Goal: Complete application form

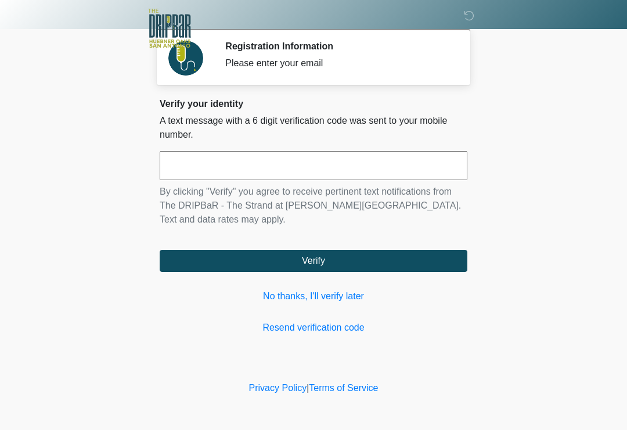
scroll to position [136, 98]
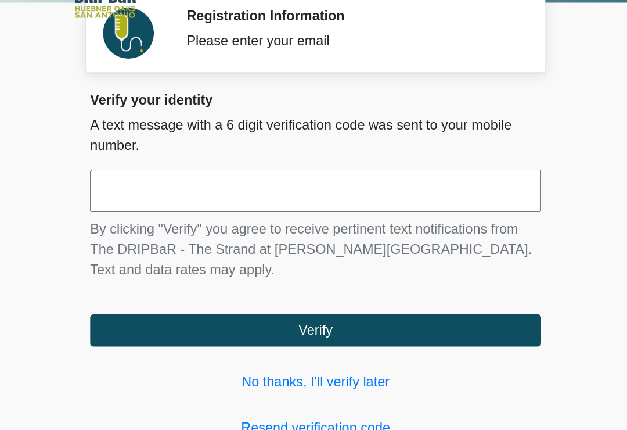
click at [160, 151] on input "text" at bounding box center [314, 165] width 308 height 29
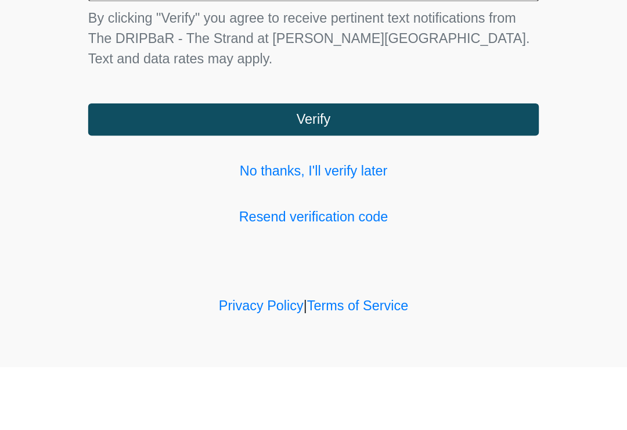
type input "******"
click at [327, 250] on button "Verify" at bounding box center [314, 261] width 308 height 22
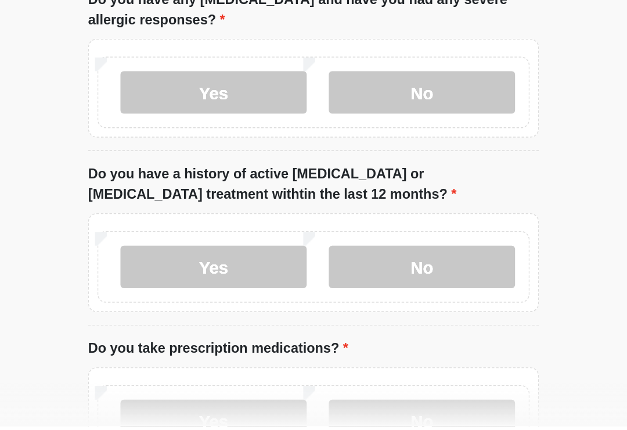
type input "*******"
click at [324, 78] on label "No" at bounding box center [387, 82] width 127 height 29
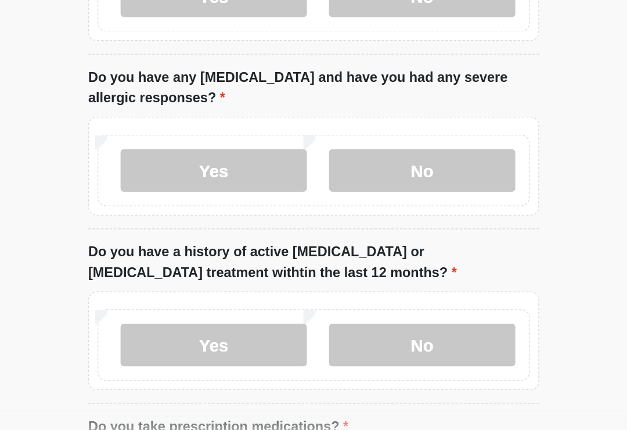
scroll to position [98, 0]
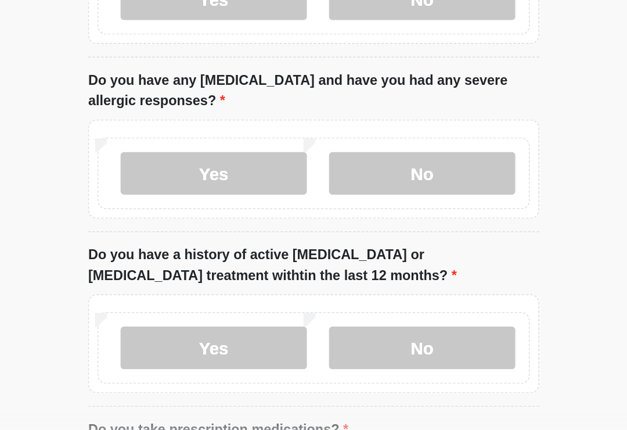
click at [182, 226] on label "Yes" at bounding box center [245, 240] width 127 height 29
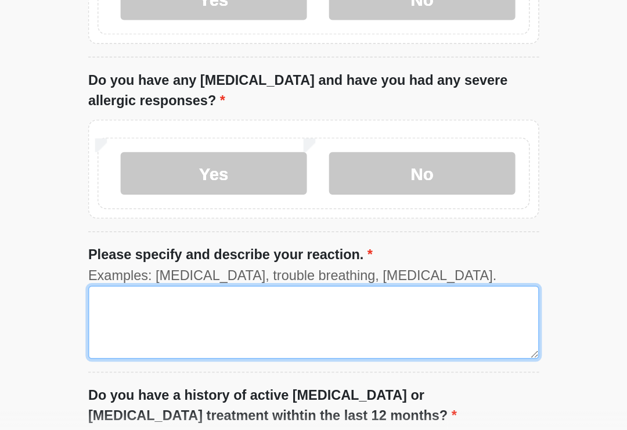
click at [319, 317] on textarea "Please specify and describe your reaction." at bounding box center [314, 342] width 308 height 50
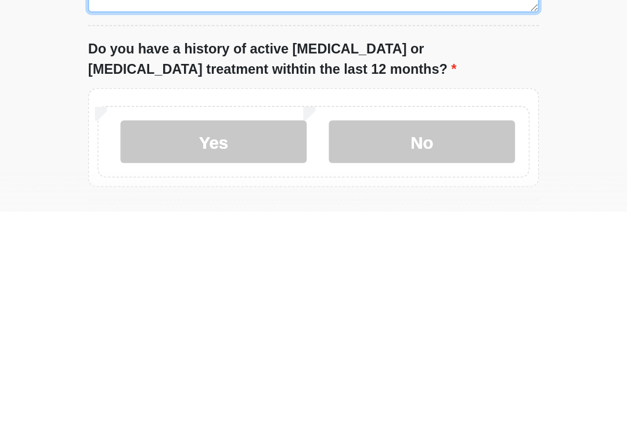
type textarea "**********"
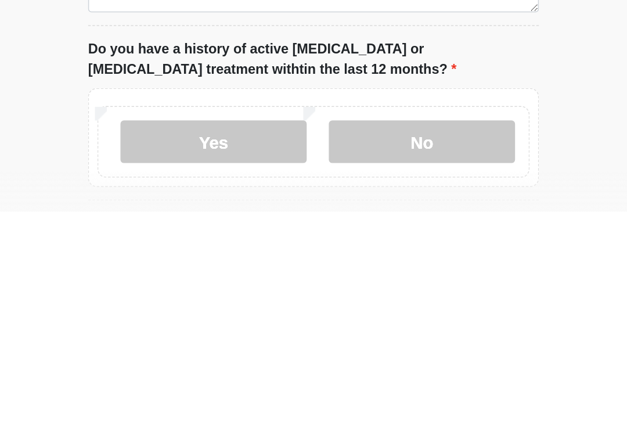
click at [338, 368] on label "No" at bounding box center [387, 382] width 127 height 29
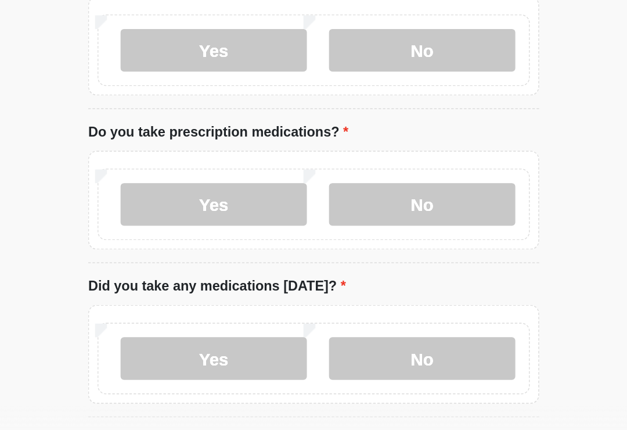
scroll to position [396, 0]
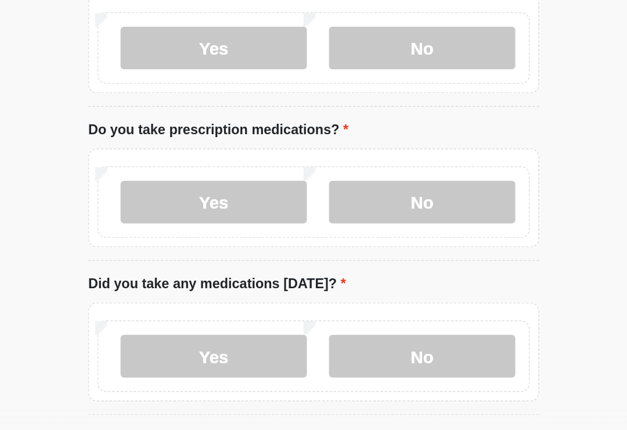
click at [331, 247] on label "No" at bounding box center [387, 261] width 127 height 29
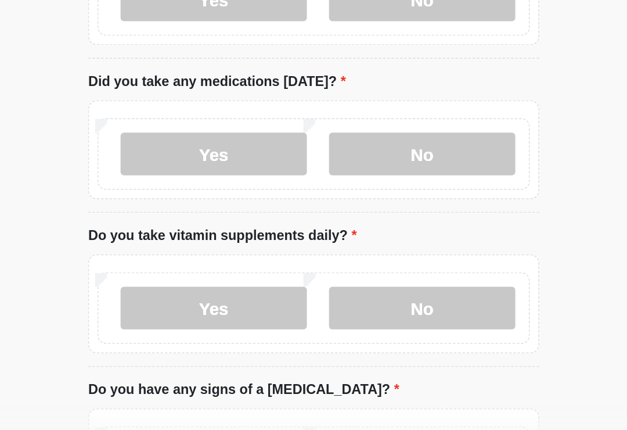
scroll to position [545, 0]
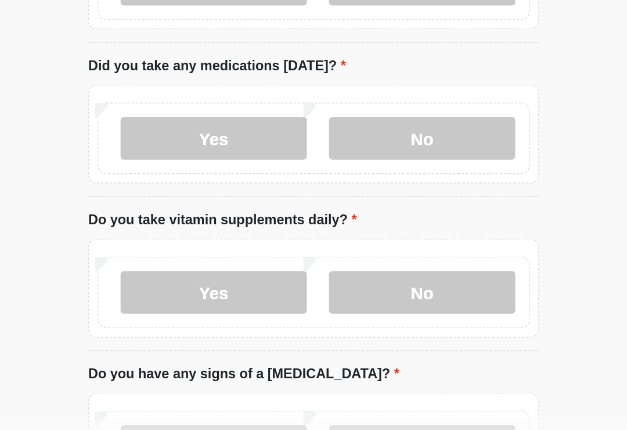
click at [182, 309] on label "Yes" at bounding box center [245, 323] width 127 height 29
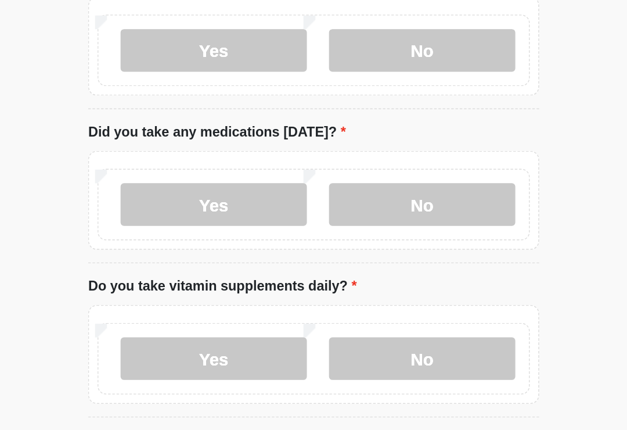
click at [333, 204] on label "No" at bounding box center [387, 218] width 127 height 29
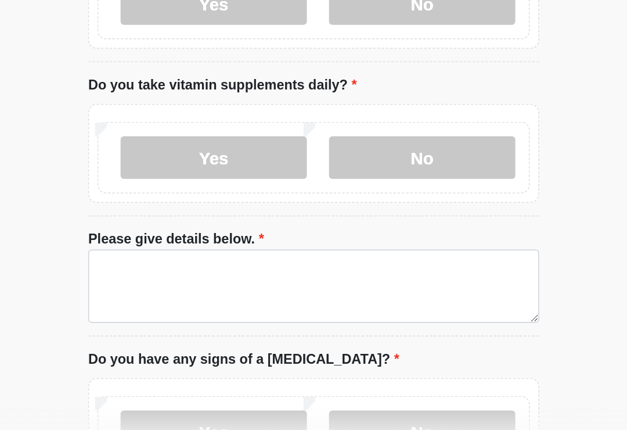
scroll to position [637, 0]
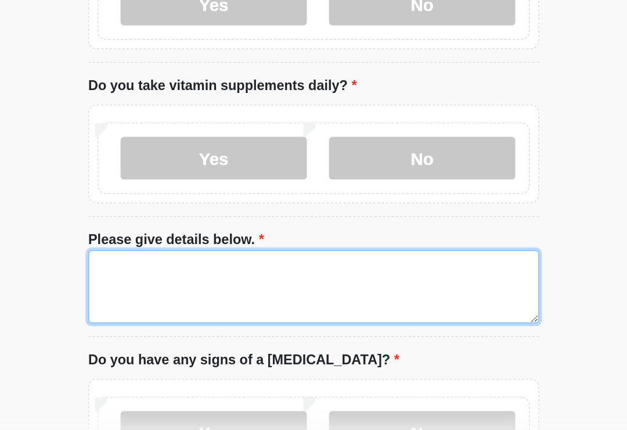
click at [160, 294] on textarea "Please give details below." at bounding box center [314, 319] width 308 height 50
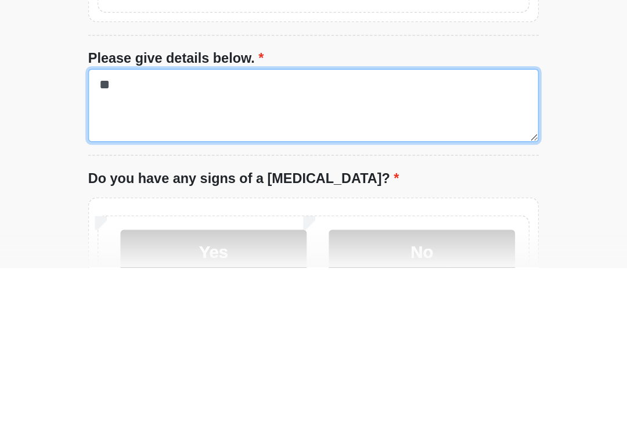
type textarea "*"
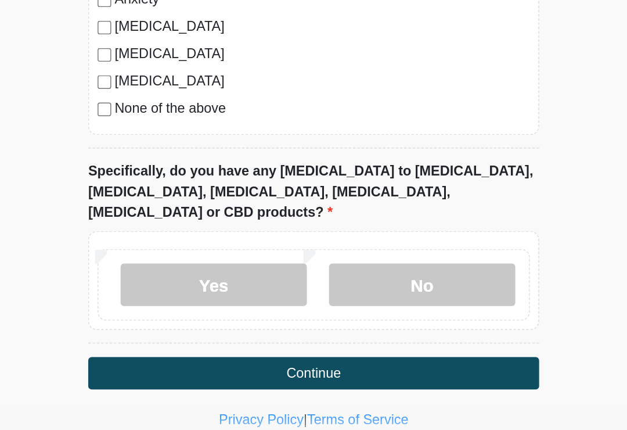
scroll to position [1163, 0]
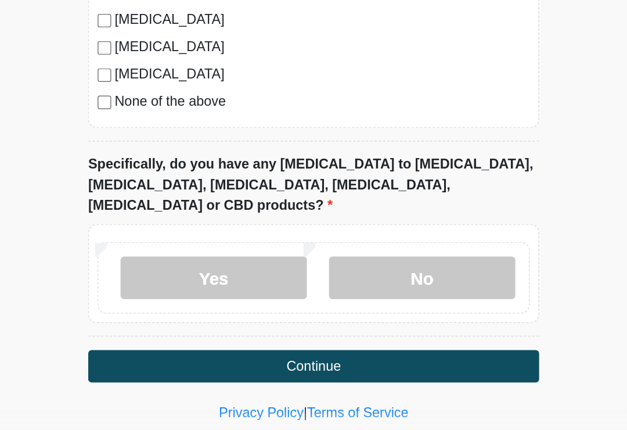
click at [324, 298] on label "No" at bounding box center [387, 312] width 127 height 29
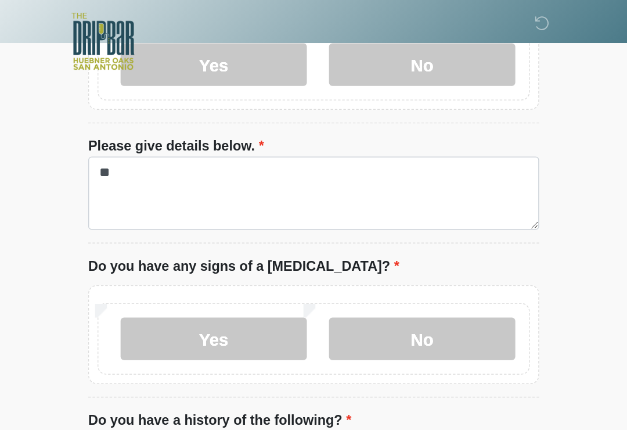
scroll to position [800, 0]
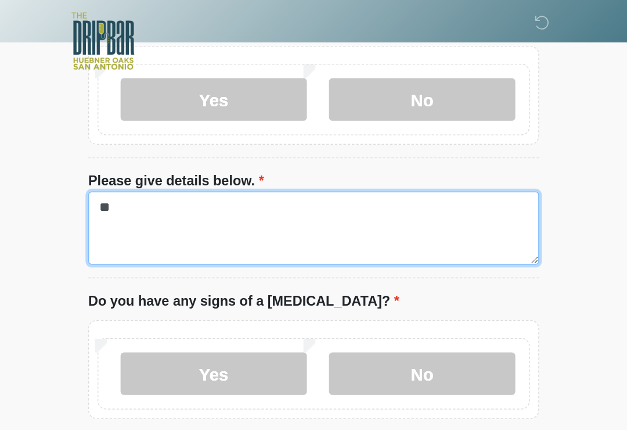
click at [160, 144] on textarea "**" at bounding box center [314, 156] width 308 height 50
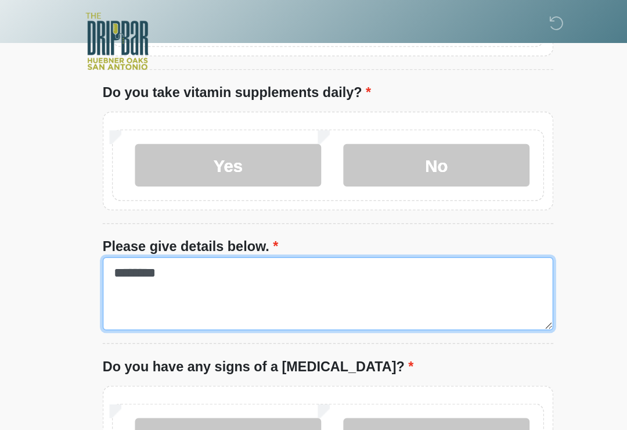
scroll to position [755, 0]
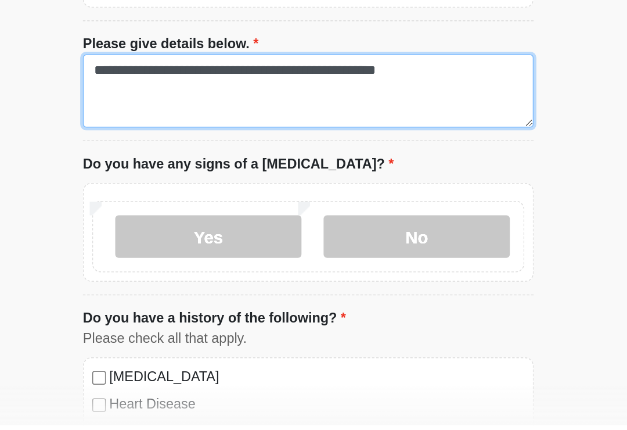
click at [328, 176] on textarea "**********" at bounding box center [314, 201] width 308 height 50
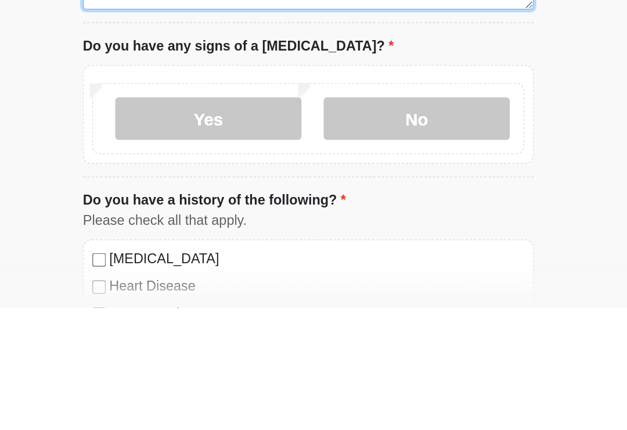
type textarea "**********"
click at [324, 286] on label "No" at bounding box center [387, 300] width 127 height 29
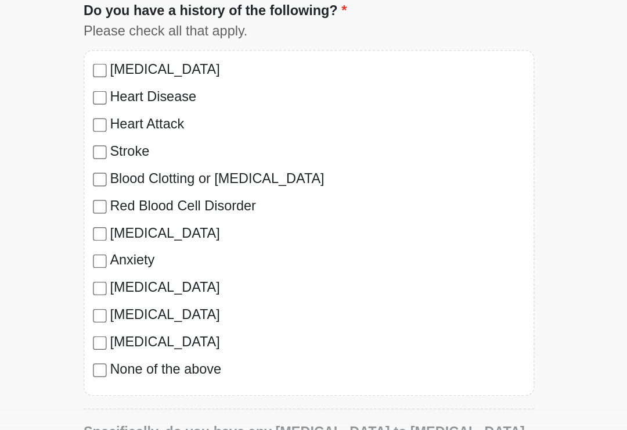
scroll to position [981, 0]
click at [178, 367] on label "None of the above" at bounding box center [319, 374] width 283 height 14
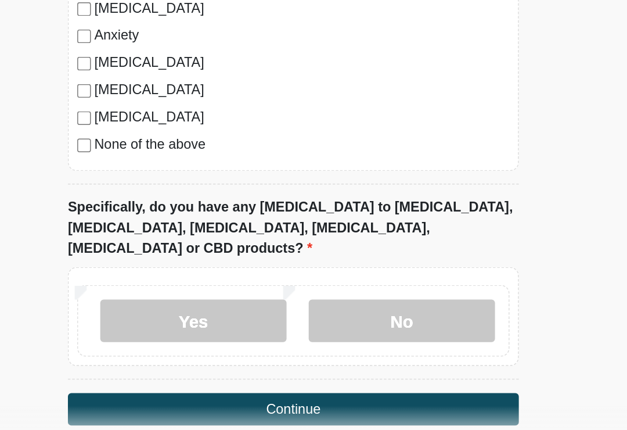
scroll to position [1163, 0]
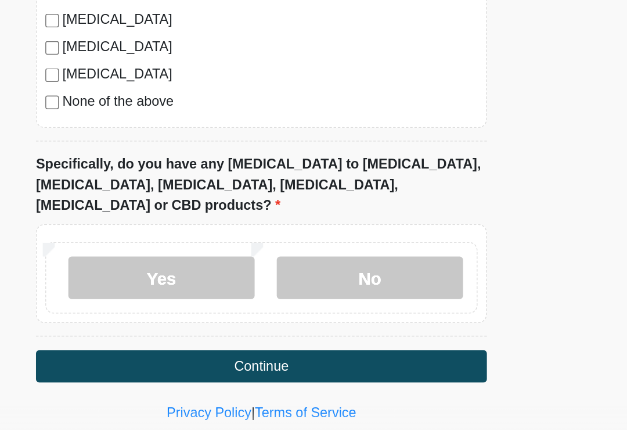
click at [280, 362] on button "Continue" at bounding box center [314, 373] width 308 height 22
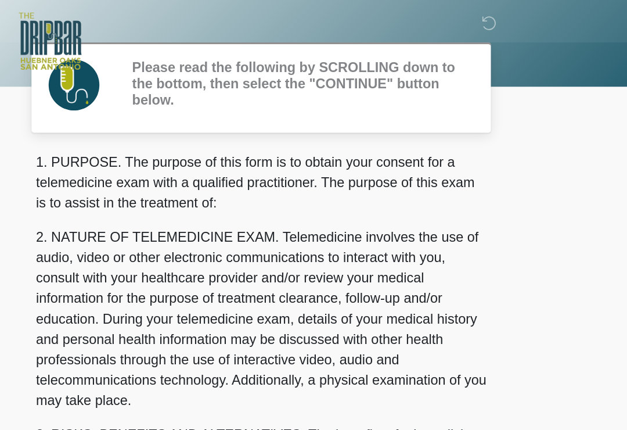
scroll to position [0, 0]
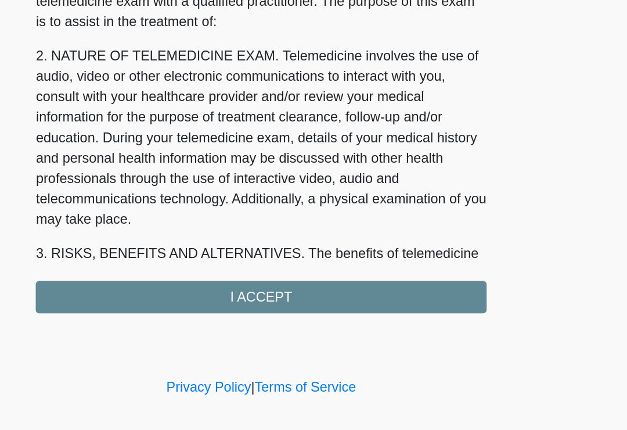
click at [301, 199] on div "1. PURPOSE. The purpose of this form is to obtain your consent for a telemedici…" at bounding box center [314, 220] width 308 height 233
click at [285, 204] on div "1. PURPOSE. The purpose of this form is to obtain your consent for a telemedici…" at bounding box center [314, 220] width 308 height 233
click at [219, 207] on div "1. PURPOSE. The purpose of this form is to obtain your consent for a telemedici…" at bounding box center [314, 220] width 308 height 233
click at [225, 203] on div "1. PURPOSE. The purpose of this form is to obtain your consent for a telemedici…" at bounding box center [314, 220] width 308 height 233
click at [234, 198] on div "1. PURPOSE. The purpose of this form is to obtain your consent for a telemedici…" at bounding box center [314, 220] width 308 height 233
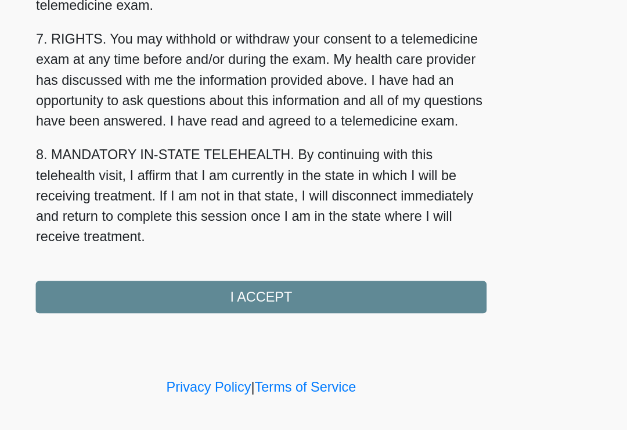
click at [229, 205] on div "1. PURPOSE. The purpose of this form is to obtain your consent for a telemedici…" at bounding box center [314, 220] width 308 height 233
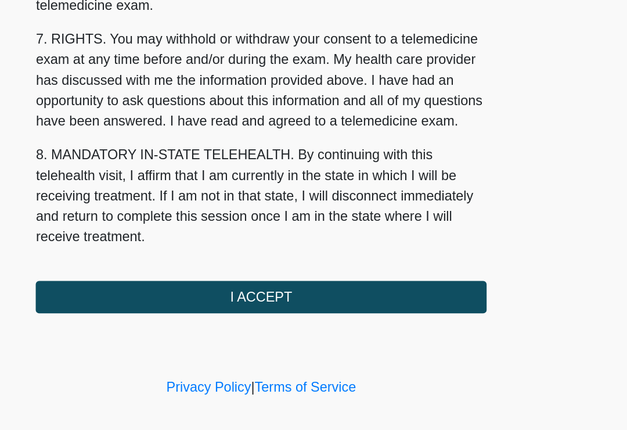
scroll to position [490, 0]
click at [236, 315] on button "I ACCEPT" at bounding box center [314, 326] width 308 height 22
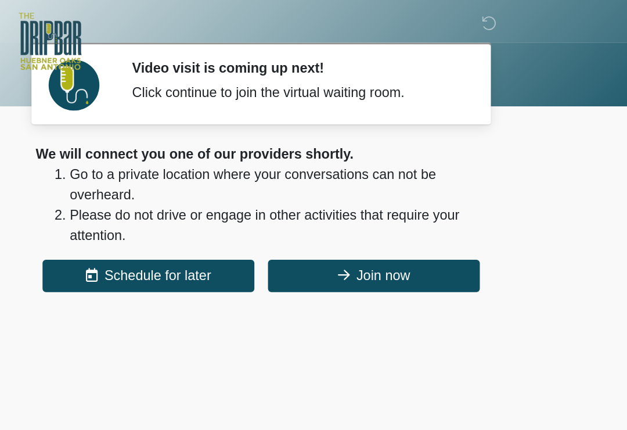
click at [318, 195] on button "Join now" at bounding box center [390, 188] width 145 height 22
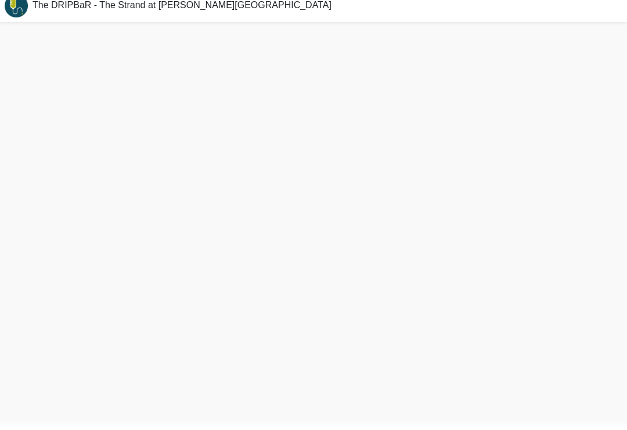
scroll to position [3, 0]
